Goal: Information Seeking & Learning: Compare options

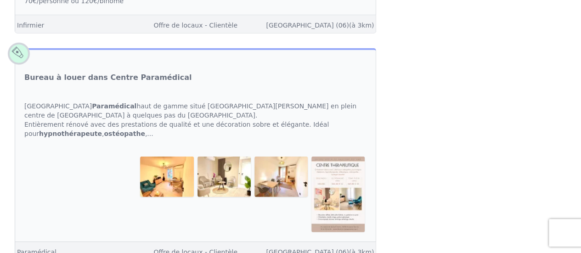
scroll to position [1333, 0]
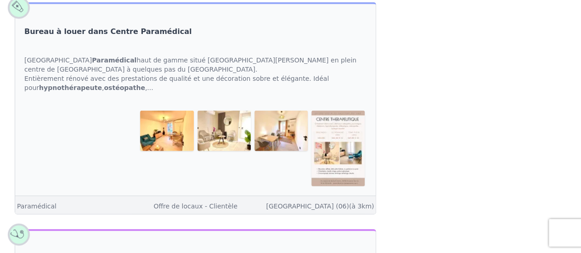
click at [116, 32] on link "Bureau à louer dans Centre Paramédical" at bounding box center [107, 31] width 167 height 11
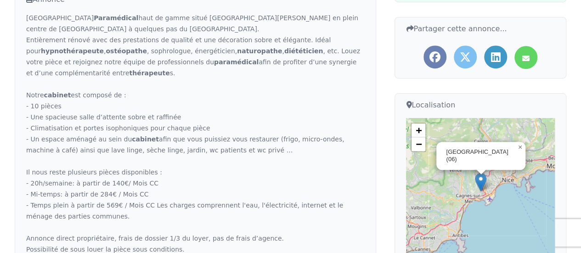
scroll to position [92, 0]
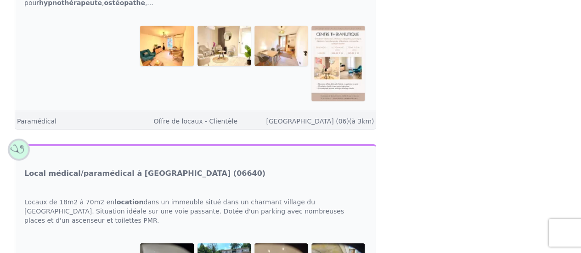
scroll to position [1471, 0]
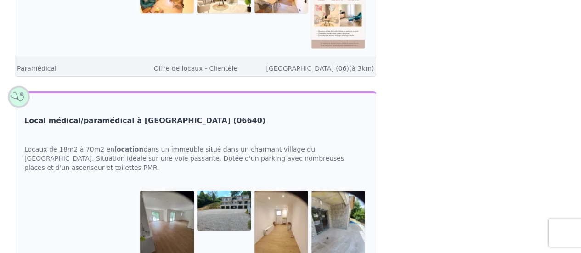
click at [156, 116] on link "Local médical/paramédical à [GEOGRAPHIC_DATA] (06640)" at bounding box center [144, 120] width 241 height 11
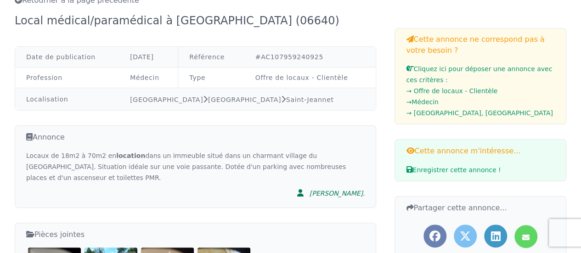
scroll to position [46, 0]
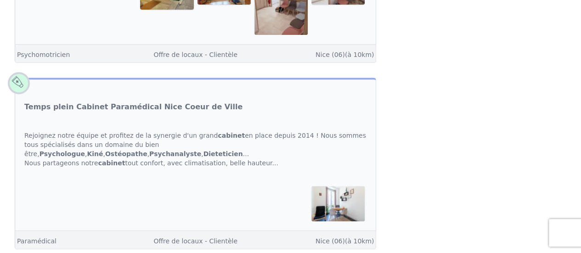
scroll to position [1930, 0]
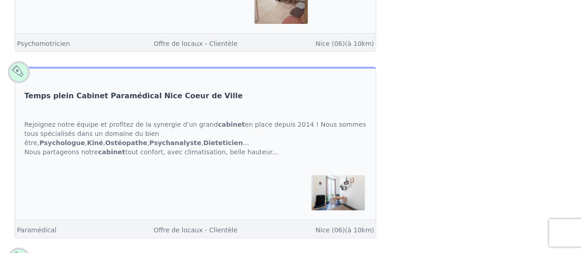
click at [139, 91] on link "Temps plein Cabinet Paramédical Nice Coeur de Ville" at bounding box center [133, 96] width 218 height 11
